Goal: Information Seeking & Learning: Learn about a topic

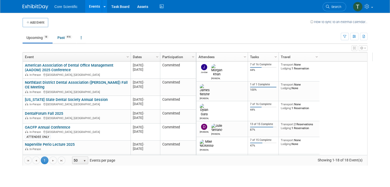
click at [250, 29] on td "Upcoming 18 Past 416 All Events 434 Past and Upcoming Grouped Annually Events g…" at bounding box center [182, 35] width 318 height 17
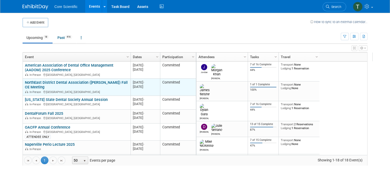
click at [93, 83] on link "NorthEast District Dental Association ([PERSON_NAME]) Fall CE Meeting" at bounding box center [76, 84] width 103 height 9
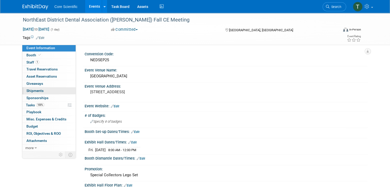
click at [35, 92] on span "Shipments 0" at bounding box center [34, 91] width 17 height 4
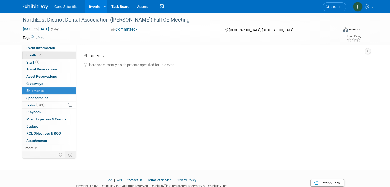
click at [27, 55] on span "Booth" at bounding box center [34, 55] width 16 height 4
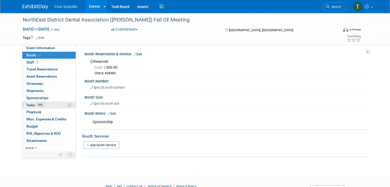
click at [27, 104] on span "Tasks 100%" at bounding box center [35, 105] width 18 height 4
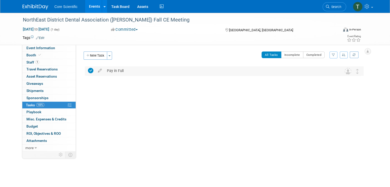
click at [88, 70] on icon at bounding box center [90, 70] width 5 height 5
click at [33, 114] on link "0 Playbook 0" at bounding box center [48, 112] width 53 height 7
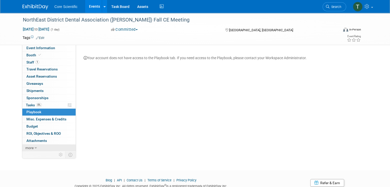
click at [35, 147] on icon at bounding box center [36, 148] width 2 height 4
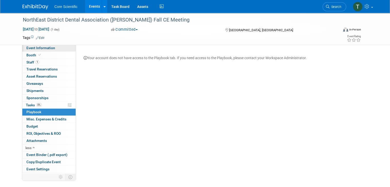
click at [43, 46] on span "Event Information" at bounding box center [40, 48] width 29 height 4
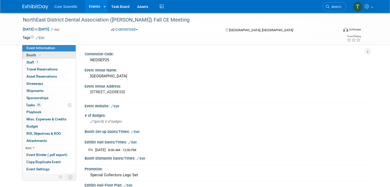
click at [28, 56] on span "Booth" at bounding box center [34, 55] width 16 height 4
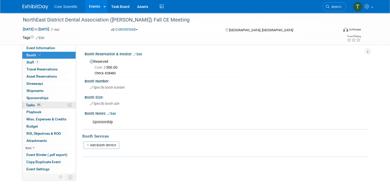
click at [26, 103] on span "Tasks 0%" at bounding box center [34, 105] width 16 height 4
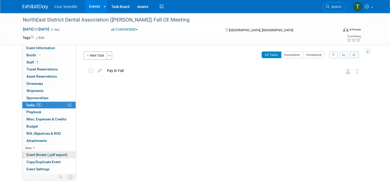
click at [36, 154] on span "Event Binder (.pdf export)" at bounding box center [46, 155] width 41 height 4
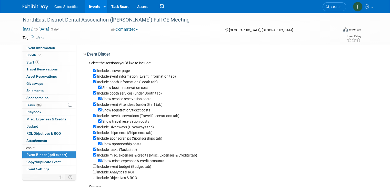
click at [66, 152] on link "Event Binder (.pdf export)" at bounding box center [48, 154] width 53 height 7
click at [45, 49] on span "Event Information" at bounding box center [40, 48] width 29 height 4
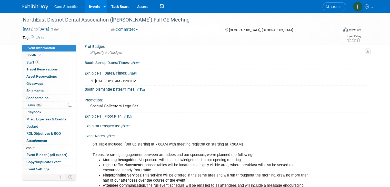
scroll to position [68, 0]
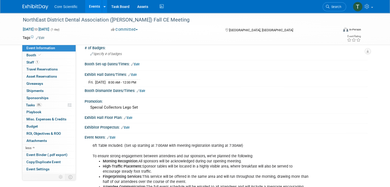
click at [58, 8] on span "Core Scientific" at bounding box center [65, 7] width 23 height 4
click at [28, 8] on img at bounding box center [36, 6] width 26 height 5
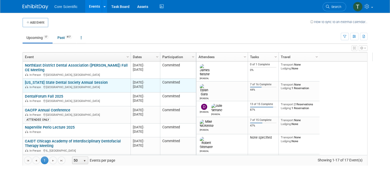
click at [71, 82] on link "[US_STATE] State Dental Society Annual Session" at bounding box center [66, 82] width 83 height 5
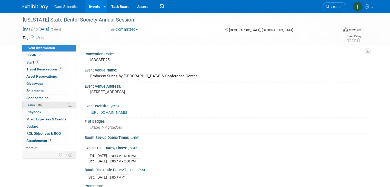
click at [27, 104] on span "Tasks 44%" at bounding box center [34, 105] width 17 height 4
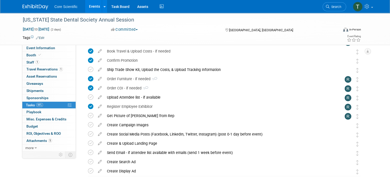
scroll to position [39, 0]
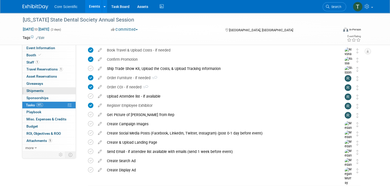
click at [32, 91] on span "Shipments 0" at bounding box center [34, 91] width 17 height 4
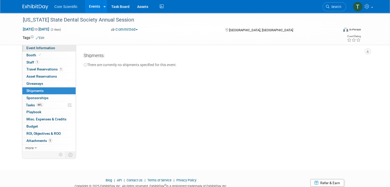
click at [32, 49] on span "Event Information" at bounding box center [40, 48] width 29 height 4
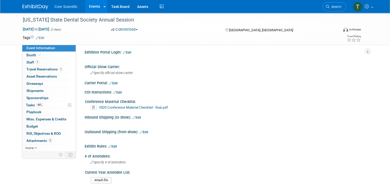
scroll to position [363, 0]
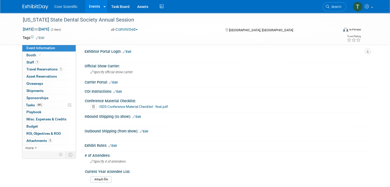
click at [114, 104] on link "ISDS Conference Material Checklist - final.pdf" at bounding box center [133, 106] width 69 height 4
click at [27, 55] on span "Booth" at bounding box center [34, 55] width 16 height 4
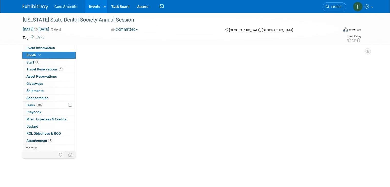
scroll to position [0, 0]
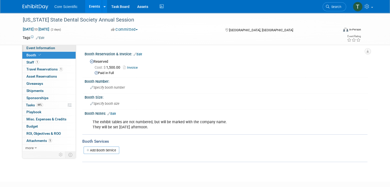
click at [27, 48] on span "Event Information" at bounding box center [40, 48] width 29 height 4
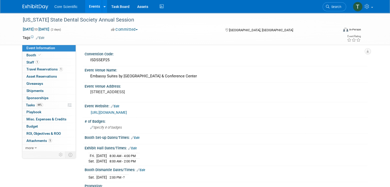
click at [127, 112] on link "[URL][DOMAIN_NAME]" at bounding box center [109, 112] width 36 height 4
click at [35, 48] on span "Event Information" at bounding box center [40, 48] width 29 height 4
click at [30, 5] on img at bounding box center [36, 6] width 26 height 5
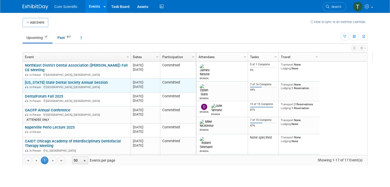
click at [61, 89] on div "In-Person East Peoria, IL" at bounding box center [76, 87] width 103 height 4
drag, startPoint x: 61, startPoint y: 89, endPoint x: 49, endPoint y: 89, distance: 12.3
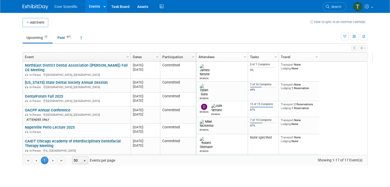
drag, startPoint x: 49, startPoint y: 89, endPoint x: 143, endPoint y: 30, distance: 110.9
click at [143, 30] on td "Upcoming 17 Past 417 All Events 434 Past and Upcoming Grouped Annually Events g…" at bounding box center [182, 35] width 318 height 17
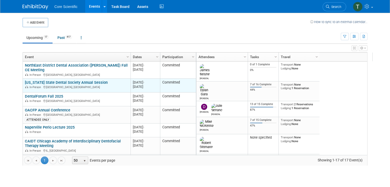
click at [64, 82] on link "[US_STATE] State Dental Society Annual Session" at bounding box center [66, 82] width 83 height 5
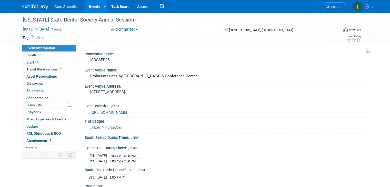
click at [177, 134] on div "Booth Set-up Dates/Times: Edit" at bounding box center [226, 137] width 282 height 7
click at [127, 111] on link "[URL][DOMAIN_NAME]" at bounding box center [109, 112] width 36 height 4
click at [28, 6] on img at bounding box center [36, 6] width 26 height 5
